Goal: Find specific page/section: Find specific page/section

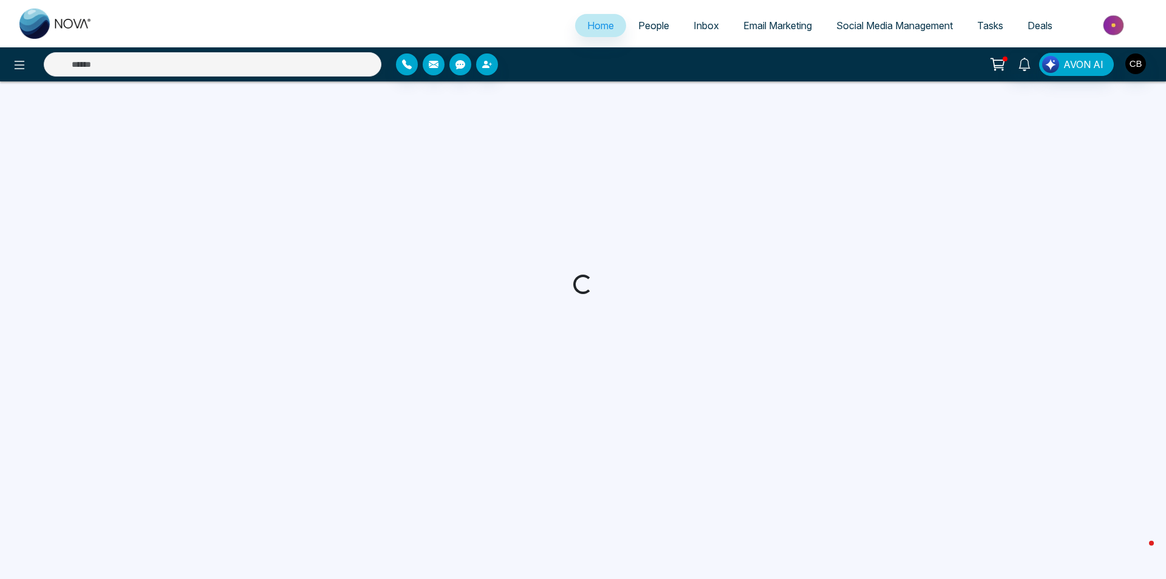
select select "*"
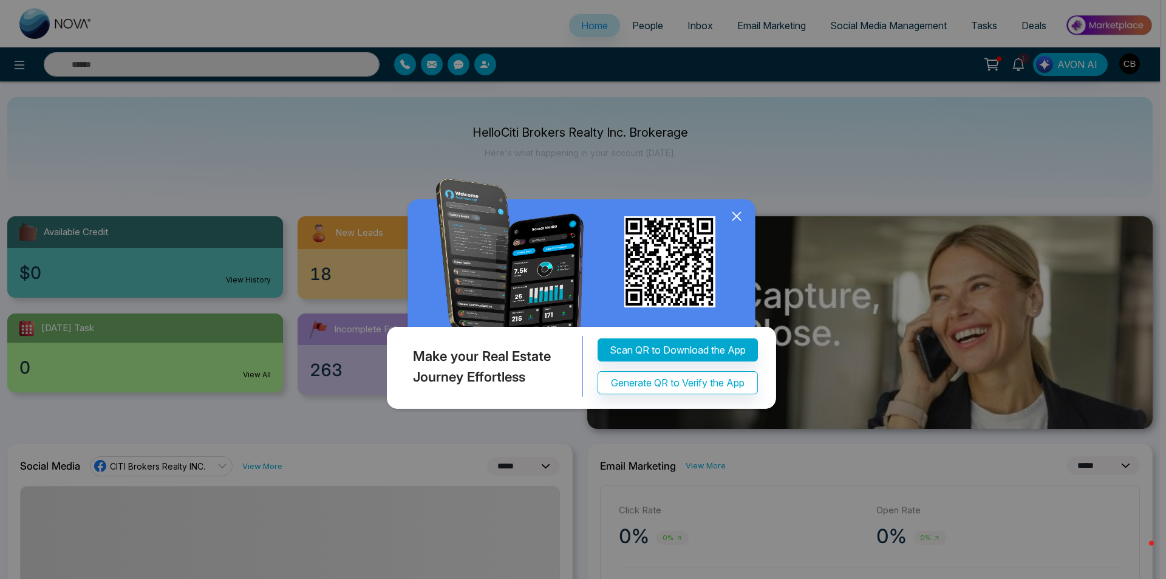
click at [735, 214] on icon at bounding box center [736, 216] width 8 height 8
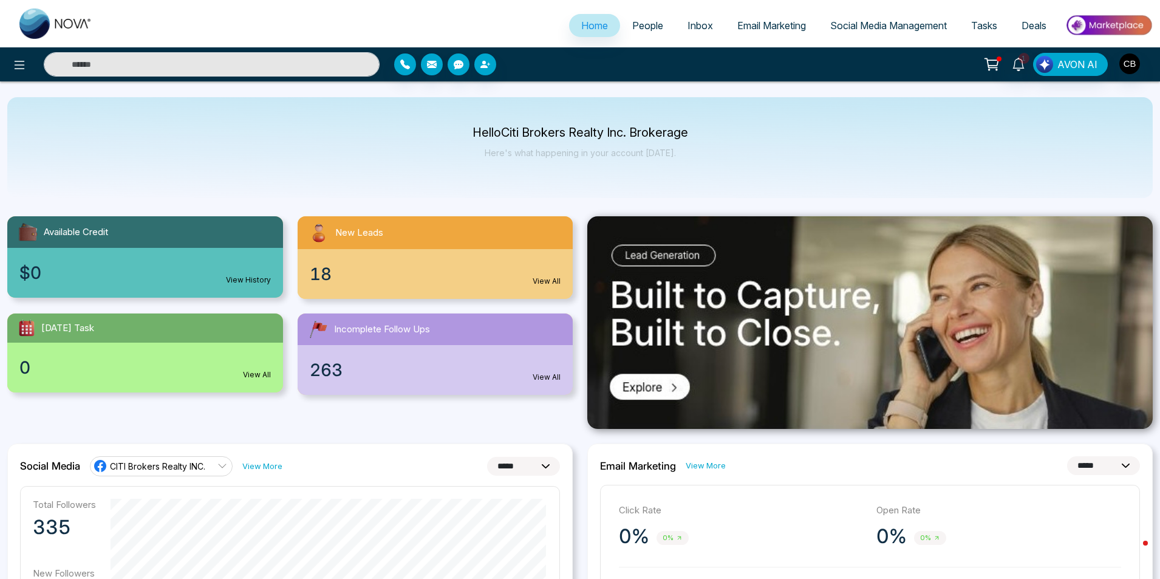
click at [646, 26] on span "People" at bounding box center [647, 25] width 31 height 12
